Goal: Task Accomplishment & Management: Use online tool/utility

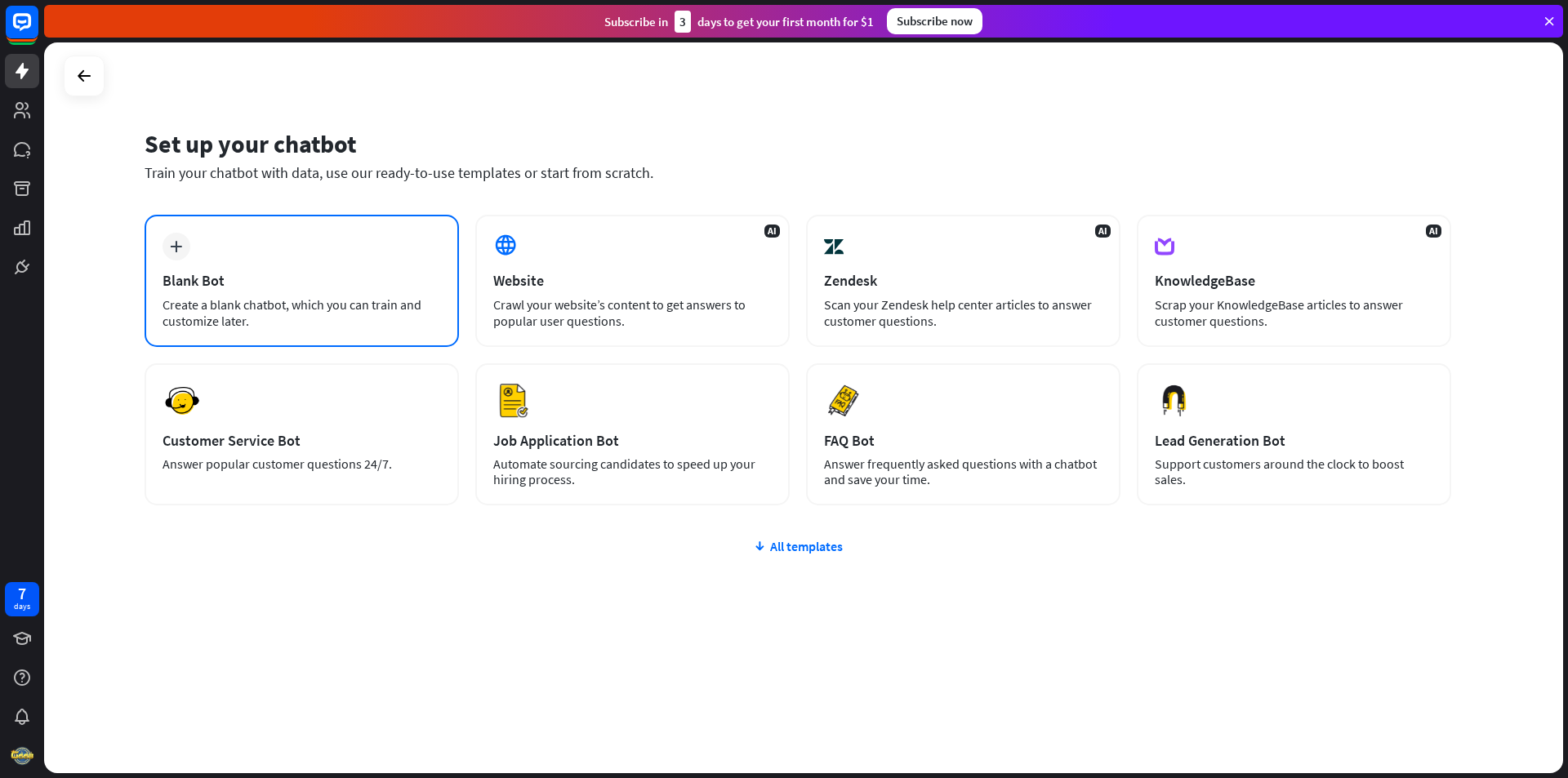
click at [313, 236] on div "plus Blank Bot Create a blank chatbot, which you can train and customize later." at bounding box center [302, 280] width 315 height 132
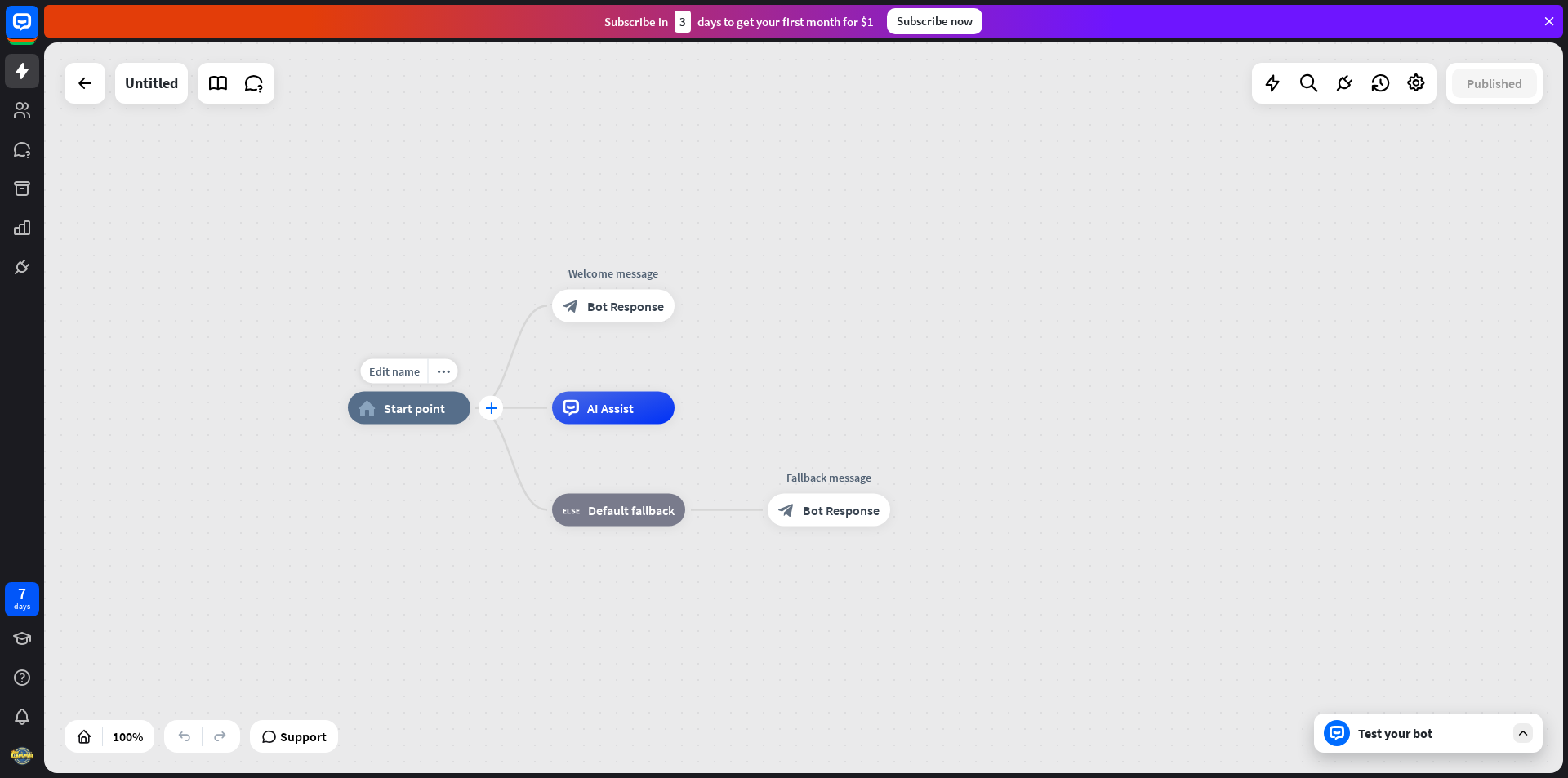
click at [495, 412] on icon "plus" at bounding box center [491, 408] width 12 height 11
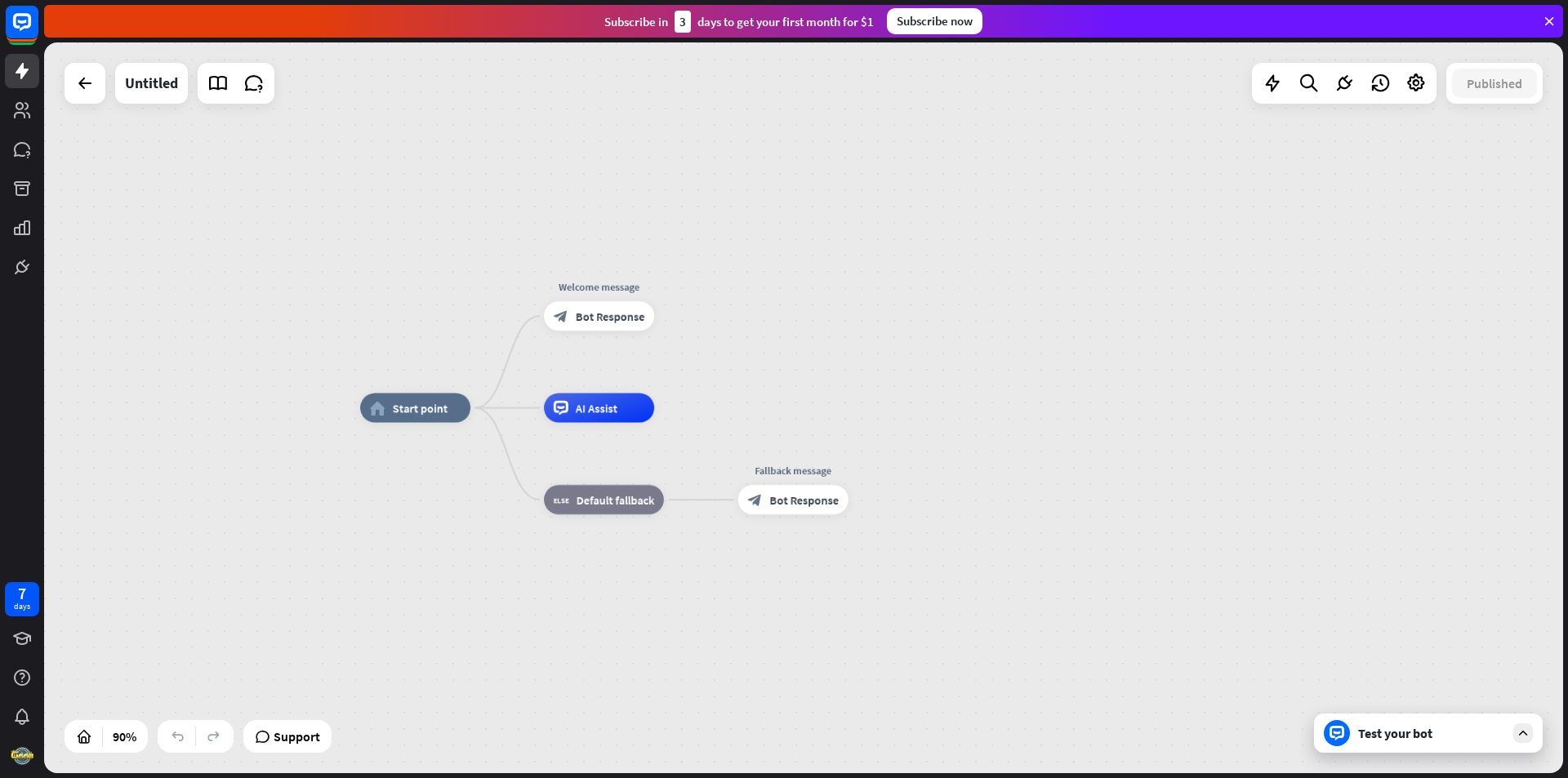
click at [359, 520] on div "home_2 Start point Welcome message block_bot_response Bot Response AI Assist bl…" at bounding box center [803, 408] width 1519 height 731
drag, startPoint x: 347, startPoint y: 550, endPoint x: 379, endPoint y: 601, distance: 60.2
click at [347, 553] on div "home_2 Start point Welcome message block_bot_response Bot Response AI Assist bl…" at bounding box center [803, 408] width 1519 height 731
click at [387, 605] on div "home_2 Start point Welcome message block_bot_response Bot Response AI Assist bl…" at bounding box center [1044, 739] width 1367 height 657
click at [1315, 559] on div "home_2 Start point Welcome message block_bot_response Bot Response AI Assist bl…" at bounding box center [1045, 739] width 1367 height 657
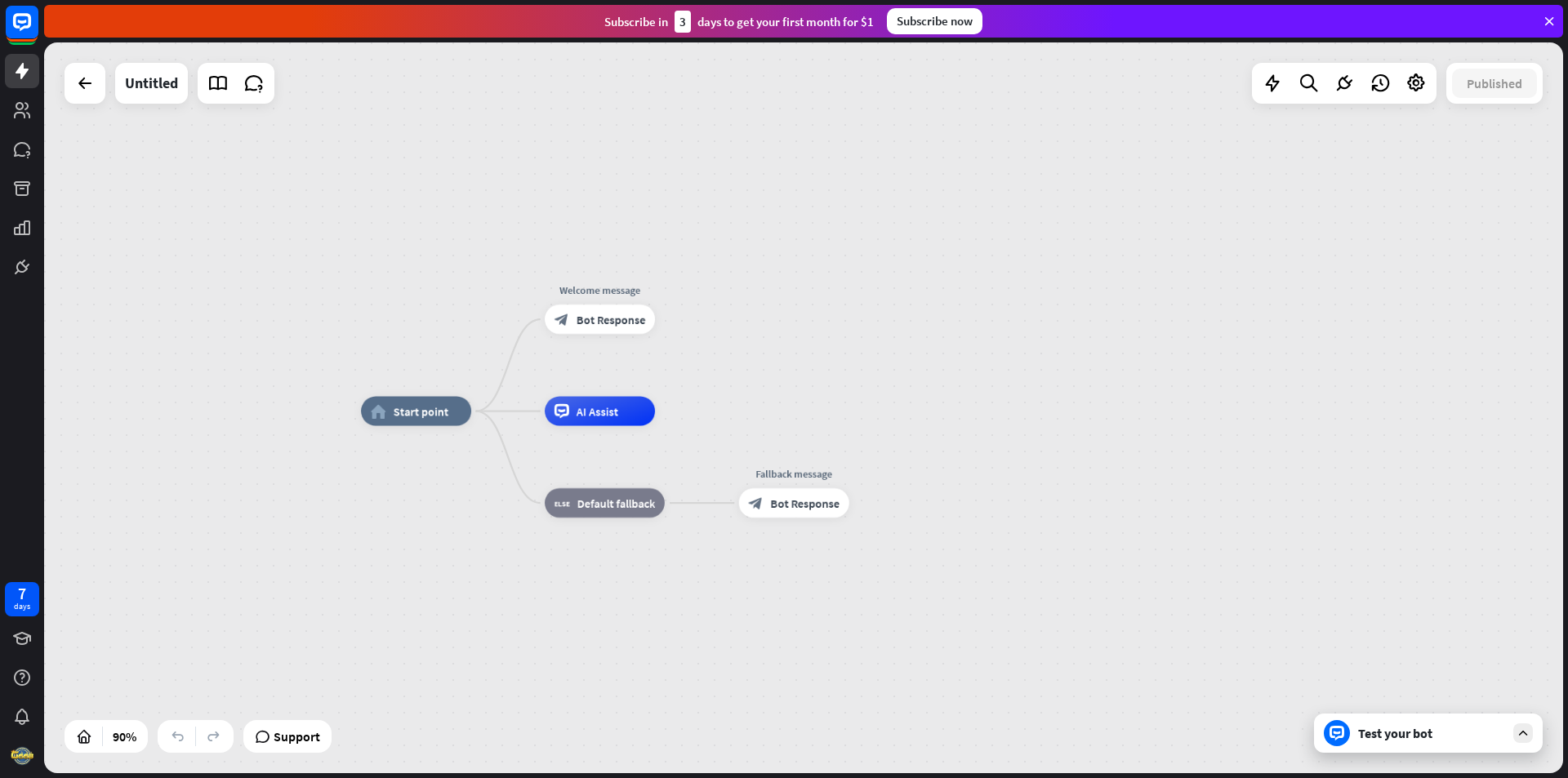
click at [867, 622] on div "home_2 Start point Welcome message block_bot_response Bot Response AI Assist bl…" at bounding box center [1045, 739] width 1367 height 657
click at [973, 682] on div "home_2 Start point Welcome message block_bot_response Bot Response AI Assist bl…" at bounding box center [1045, 739] width 1367 height 657
click at [944, 687] on div "home_2 Start point Welcome message block_bot_response Bot Response AI Assist bl…" at bounding box center [1045, 739] width 1367 height 657
click at [749, 719] on div "home_2 Start point Welcome message block_bot_response Bot Response AI Assist bl…" at bounding box center [1045, 739] width 1367 height 657
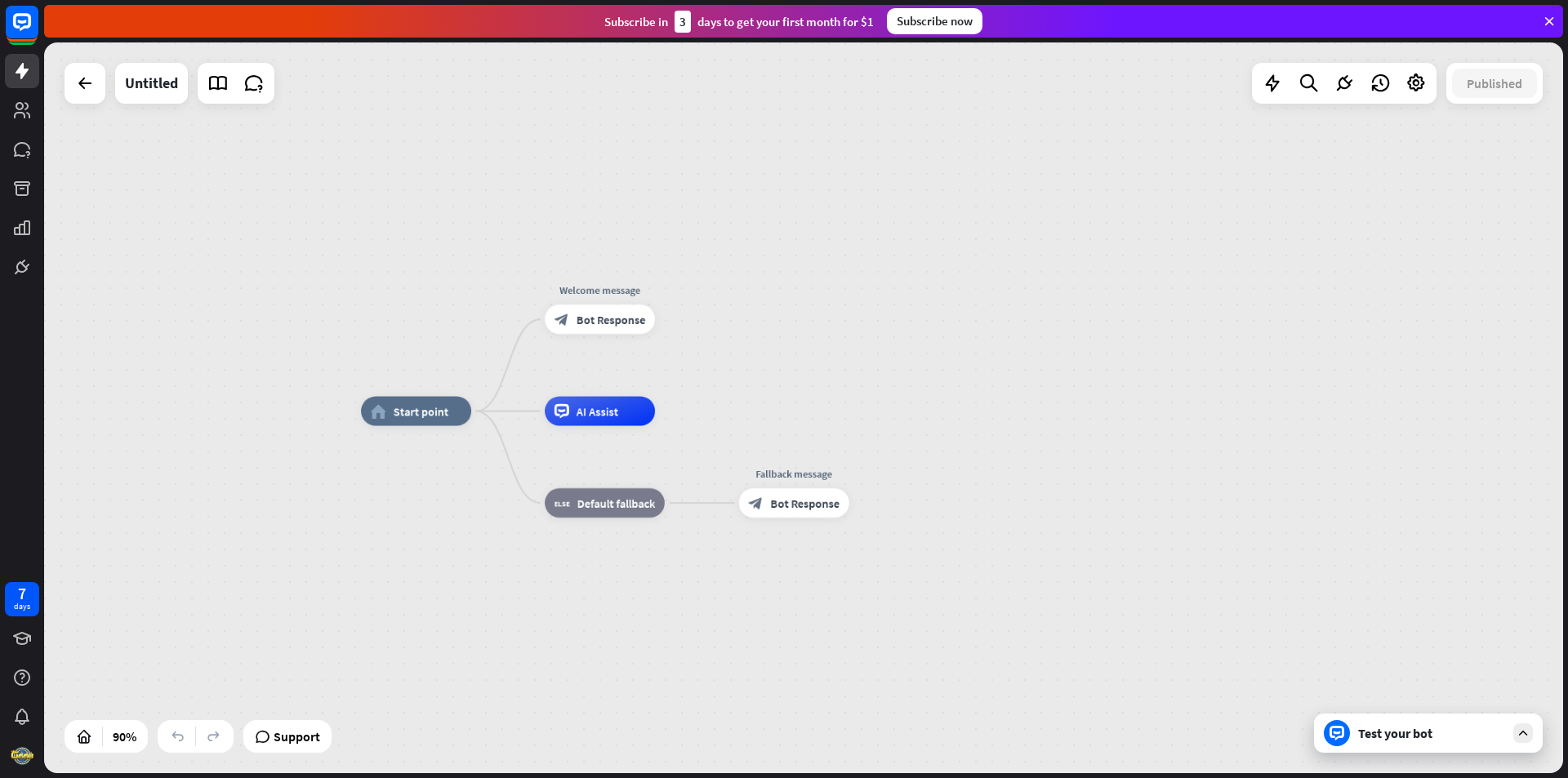
click at [815, 711] on div "home_2 Start point Welcome message block_bot_response Bot Response AI Assist bl…" at bounding box center [1045, 739] width 1367 height 657
click at [805, 702] on div "home_2 Start point Welcome message block_bot_response Bot Response AI Assist bl…" at bounding box center [1045, 739] width 1367 height 657
